Goal: Task Accomplishment & Management: Manage account settings

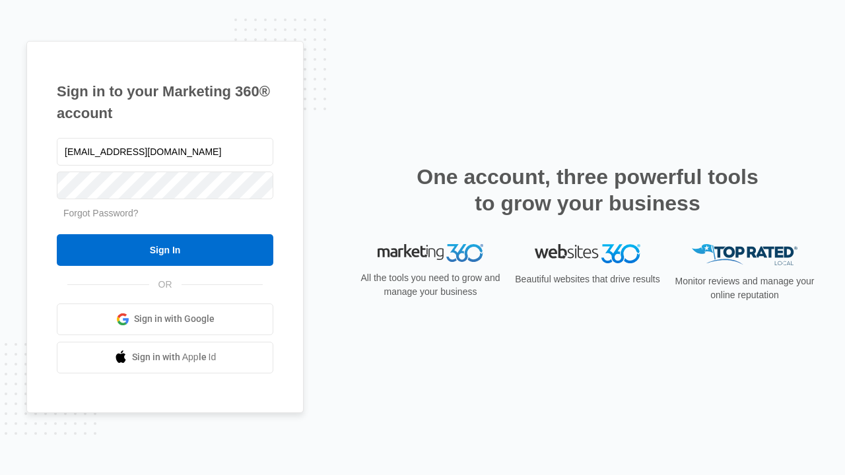
type input "[EMAIL_ADDRESS][DOMAIN_NAME]"
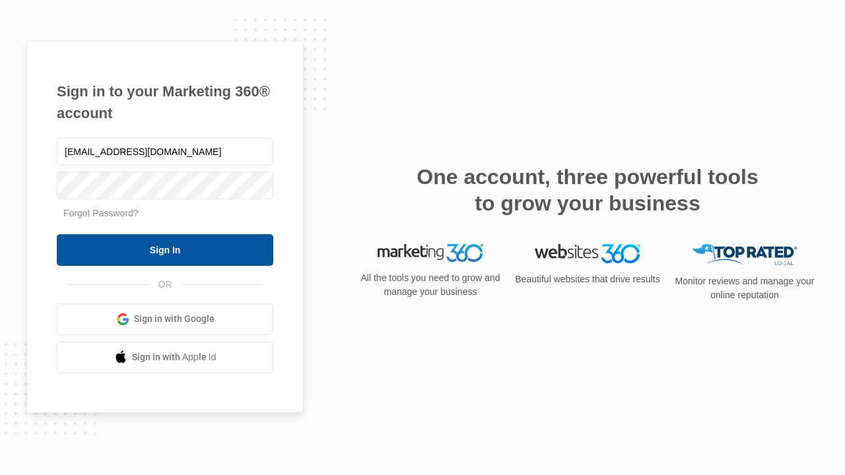
click at [165, 249] on input "Sign In" at bounding box center [165, 250] width 216 height 32
